Goal: Navigation & Orientation: Find specific page/section

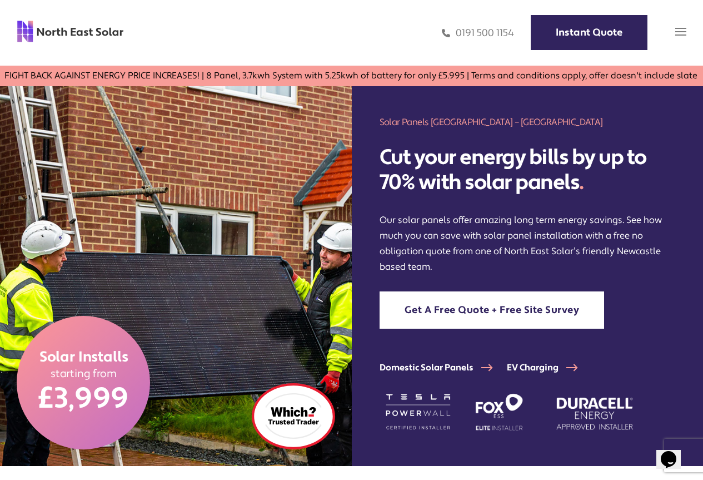
click at [679, 28] on img at bounding box center [680, 31] width 11 height 11
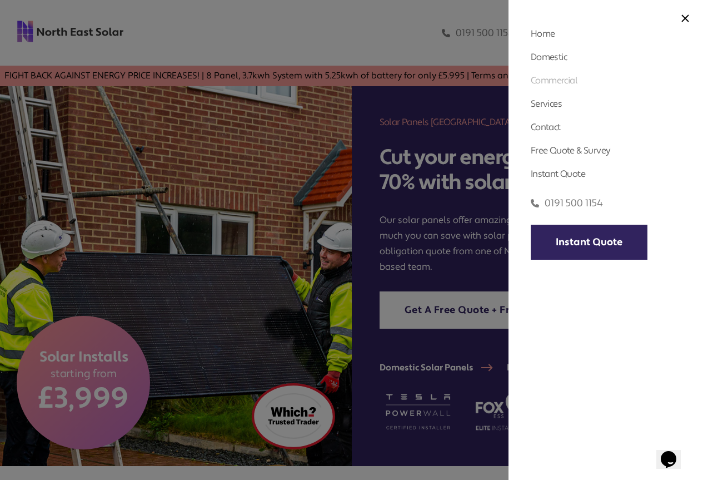
click at [562, 81] on link "Commercial" at bounding box center [554, 80] width 47 height 12
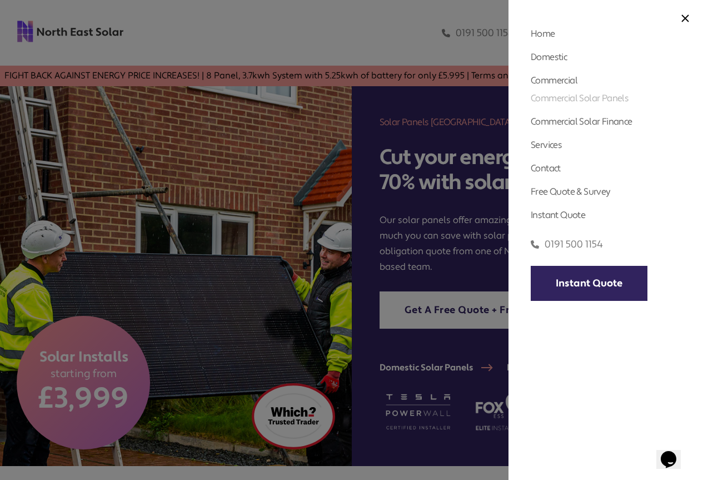
click at [575, 99] on link "Commercial Solar Panels" at bounding box center [580, 98] width 98 height 12
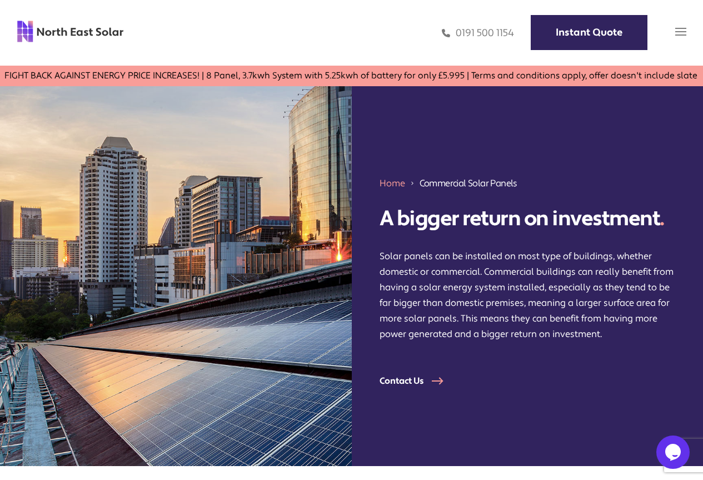
click at [680, 31] on img at bounding box center [680, 31] width 11 height 11
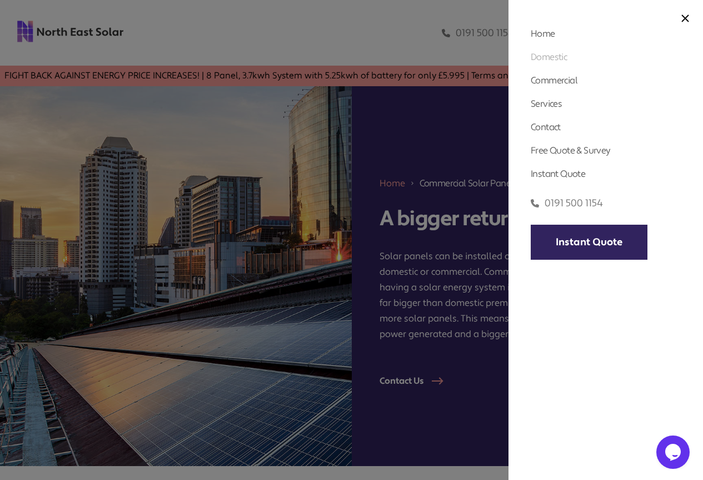
click at [545, 54] on link "Domestic" at bounding box center [549, 57] width 36 height 12
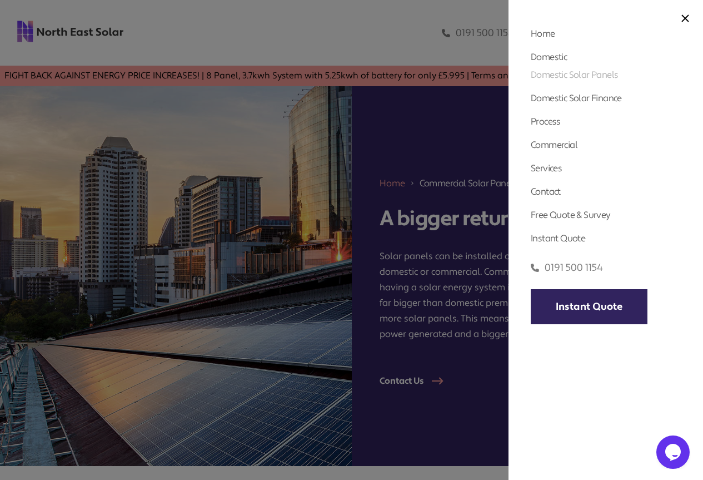
click at [560, 71] on link "Domestic Solar Panels" at bounding box center [574, 75] width 87 height 12
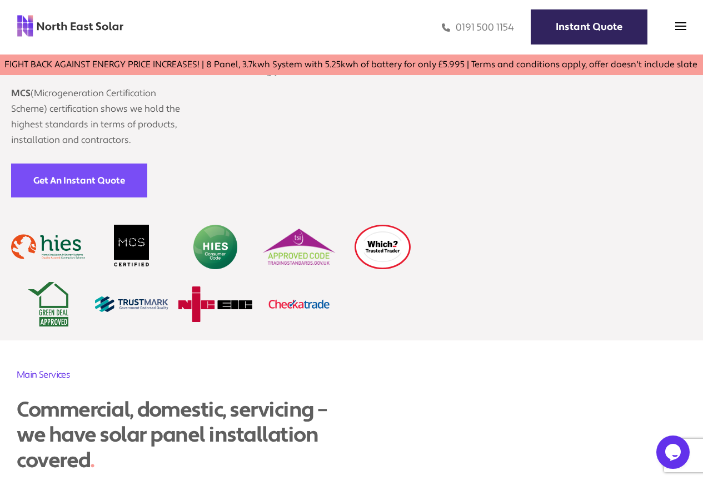
scroll to position [2056, 0]
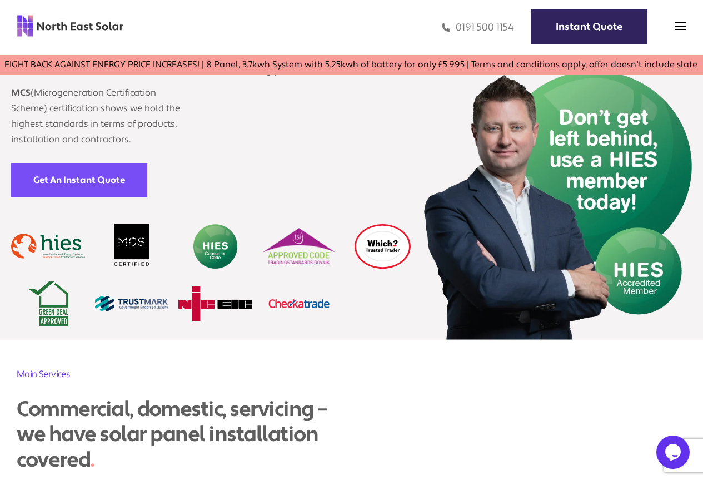
click at [386, 250] on img at bounding box center [383, 246] width 74 height 44
